Goal: Information Seeking & Learning: Check status

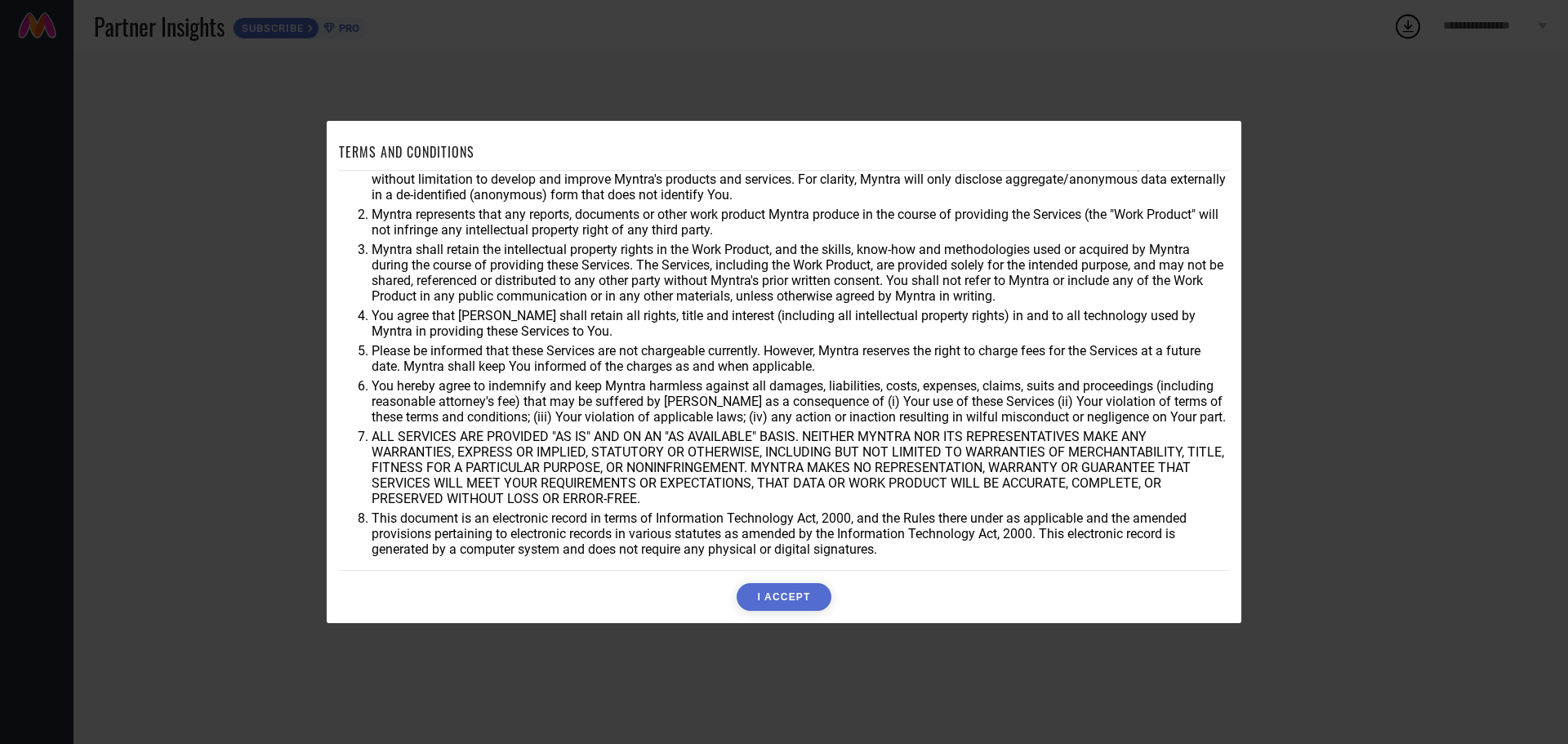
scroll to position [44, 0]
click at [755, 599] on button "I ACCEPT" at bounding box center [783, 596] width 94 height 28
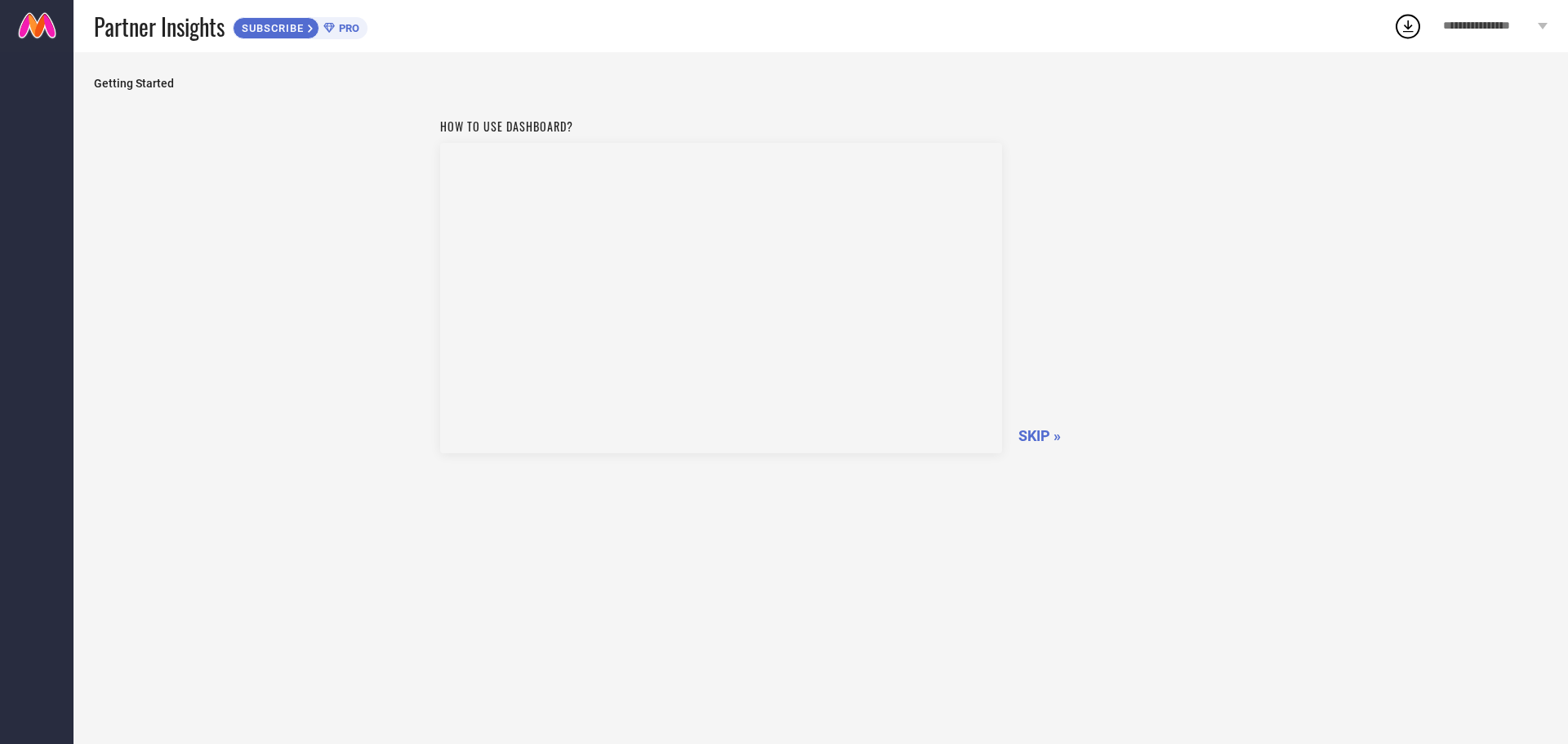
click at [1473, 29] on span "**********" at bounding box center [1487, 27] width 90 height 14
click at [1043, 441] on span "SKIP »" at bounding box center [1039, 435] width 43 height 17
